Goal: Information Seeking & Learning: Learn about a topic

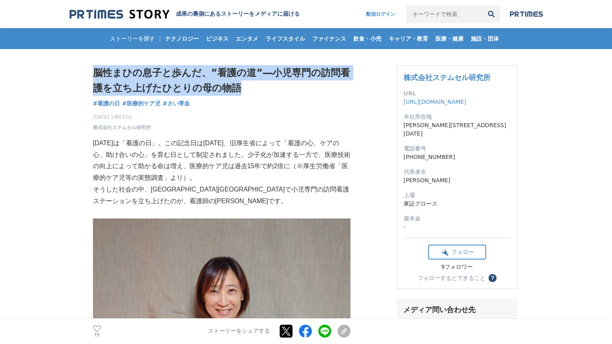
drag, startPoint x: 237, startPoint y: 86, endPoint x: 90, endPoint y: 72, distance: 147.5
copy h1 "脳性まひの息子と歩んだ、”看護の道”―小児専門の訪問看護を立ち上げたひとりの母の物語"
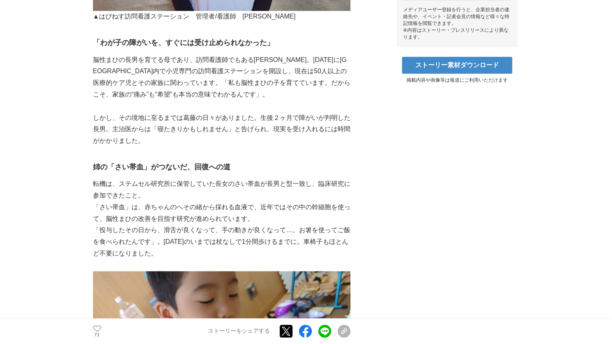
scroll to position [402, 0]
